Goal: Task Accomplishment & Management: Use online tool/utility

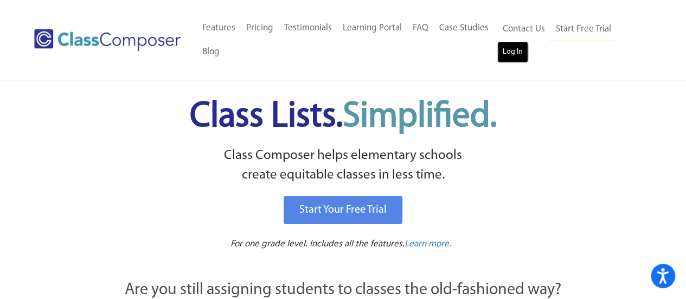
click at [515, 54] on link "Log In" at bounding box center [512, 52] width 31 height 22
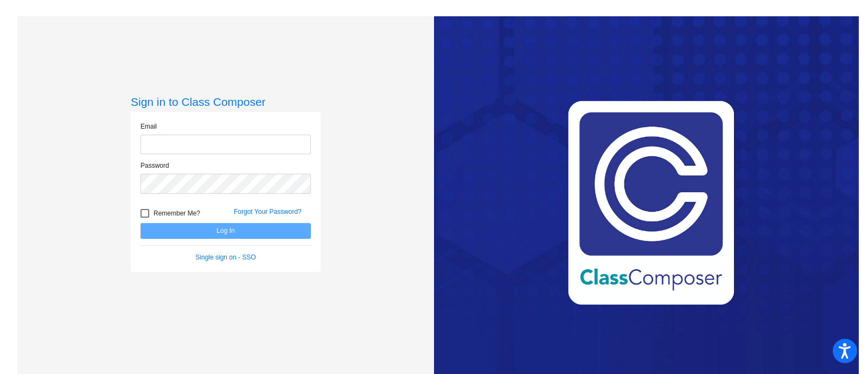
type input "[EMAIL_ADDRESS][PERSON_NAME][DOMAIN_NAME]"
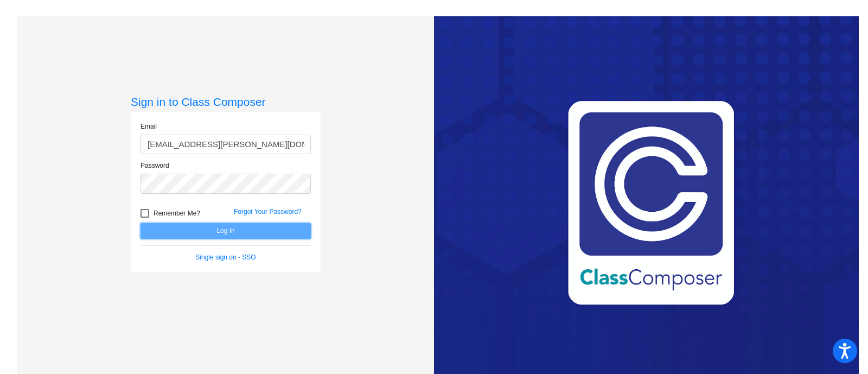
click at [275, 232] on button "Log In" at bounding box center [225, 231] width 170 height 16
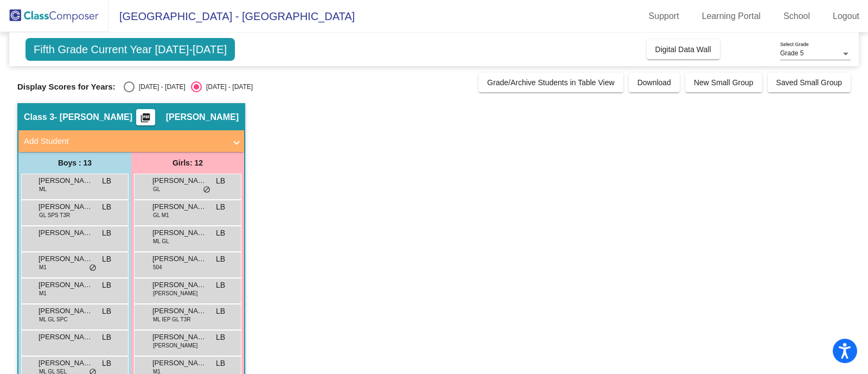
click at [127, 87] on div "Select an option" at bounding box center [129, 86] width 11 height 11
click at [129, 92] on input "[DATE] - [DATE]" at bounding box center [129, 92] width 1 height 1
radio input "true"
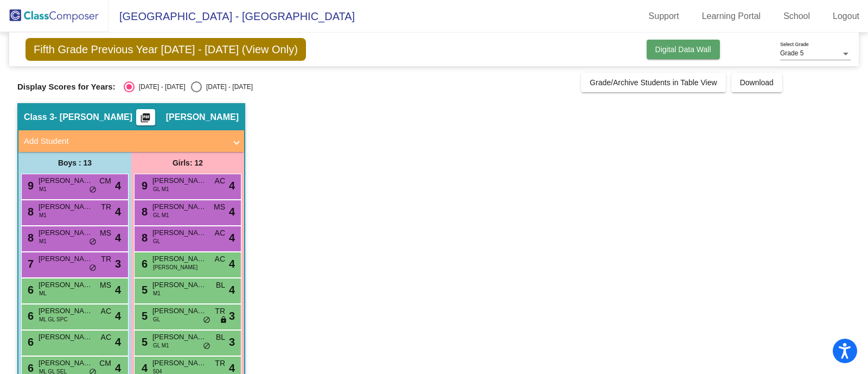
click at [675, 55] on button "Digital Data Wall" at bounding box center [682, 50] width 73 height 20
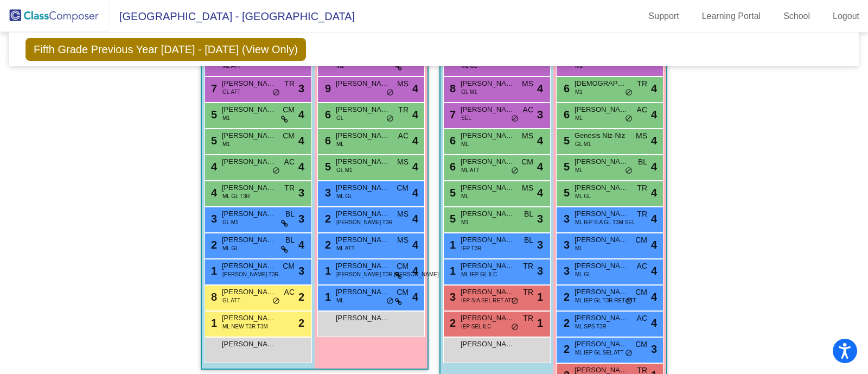
scroll to position [808, 0]
